Goal: Task Accomplishment & Management: Use online tool/utility

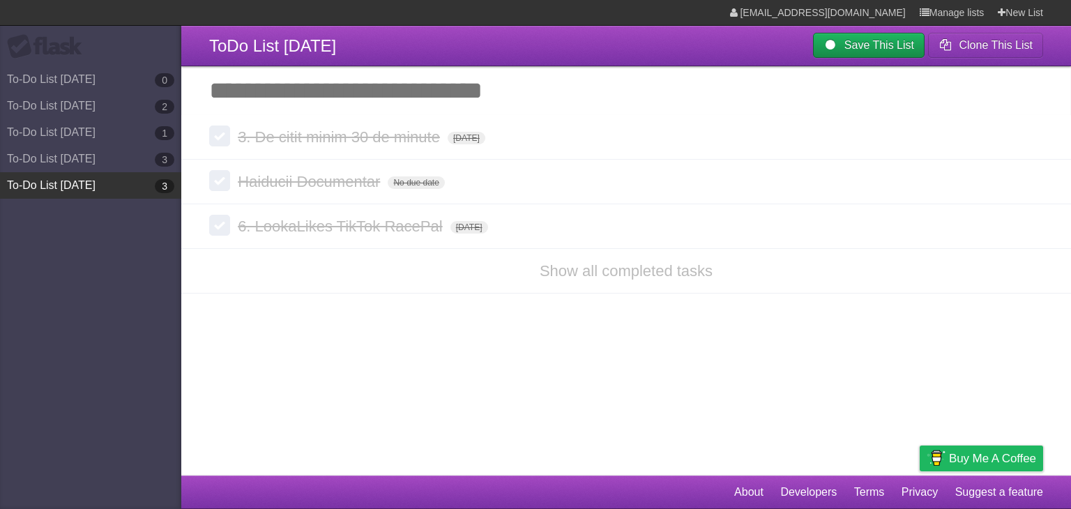
click at [67, 185] on link "To-Do List [DATE] 3" at bounding box center [90, 185] width 181 height 26
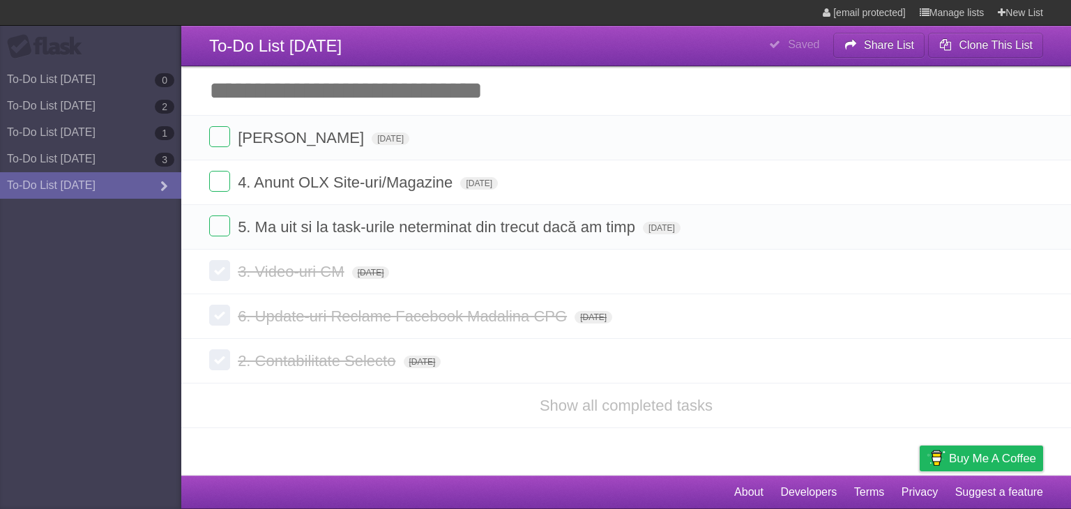
type span "[DATE]"
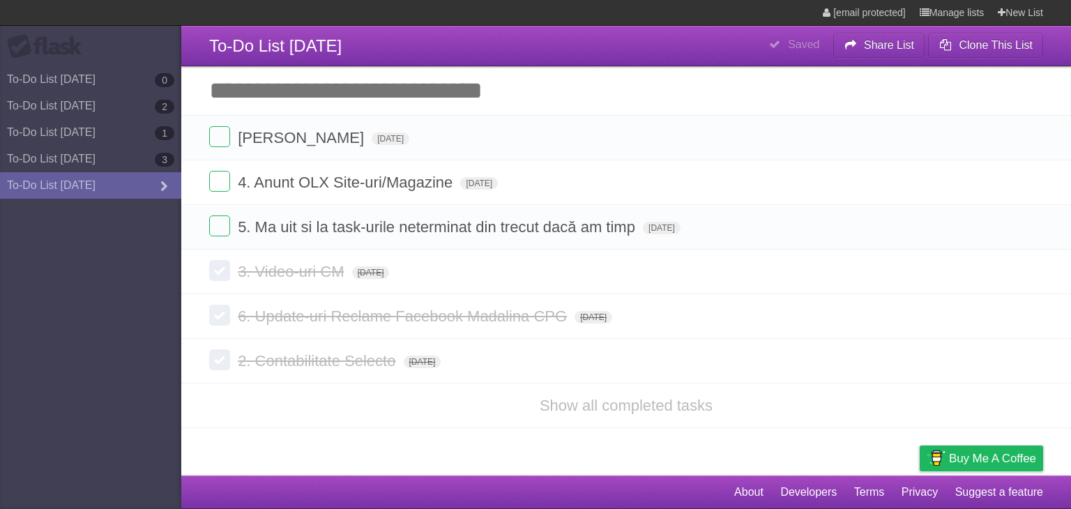
type span "[DATE]"
